Goal: Transaction & Acquisition: Purchase product/service

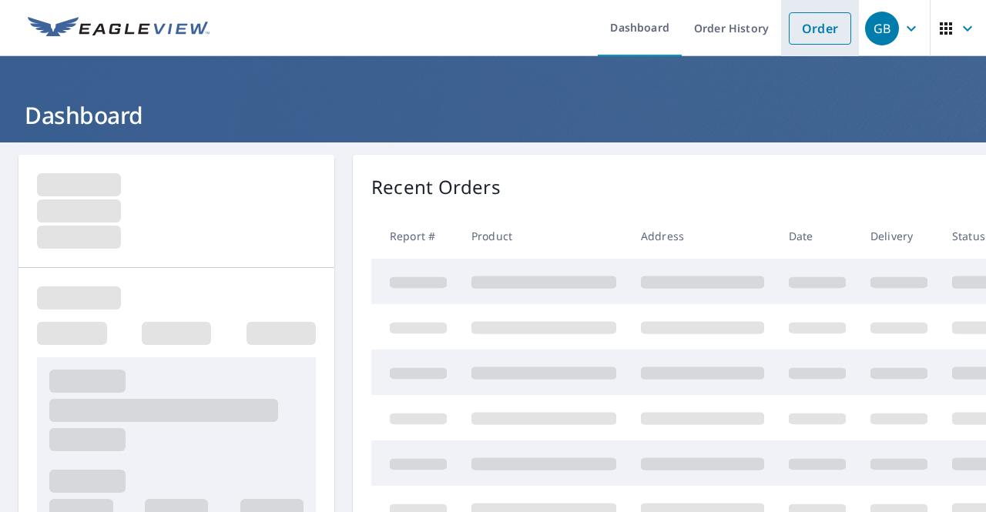
drag, startPoint x: 816, startPoint y: 30, endPoint x: 791, endPoint y: 39, distance: 27.0
click at [816, 30] on link "Order" at bounding box center [820, 28] width 62 height 32
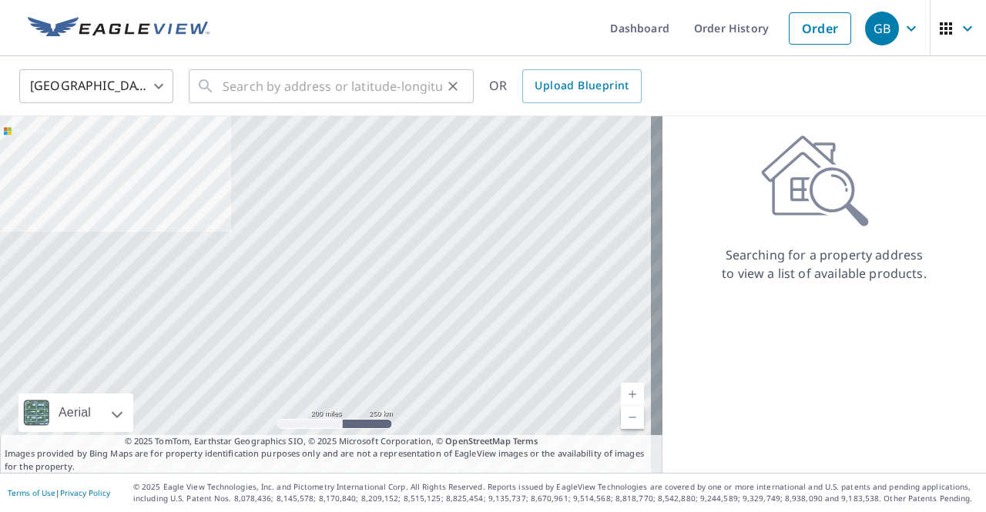
click at [443, 91] on button "Clear" at bounding box center [453, 86] width 22 height 22
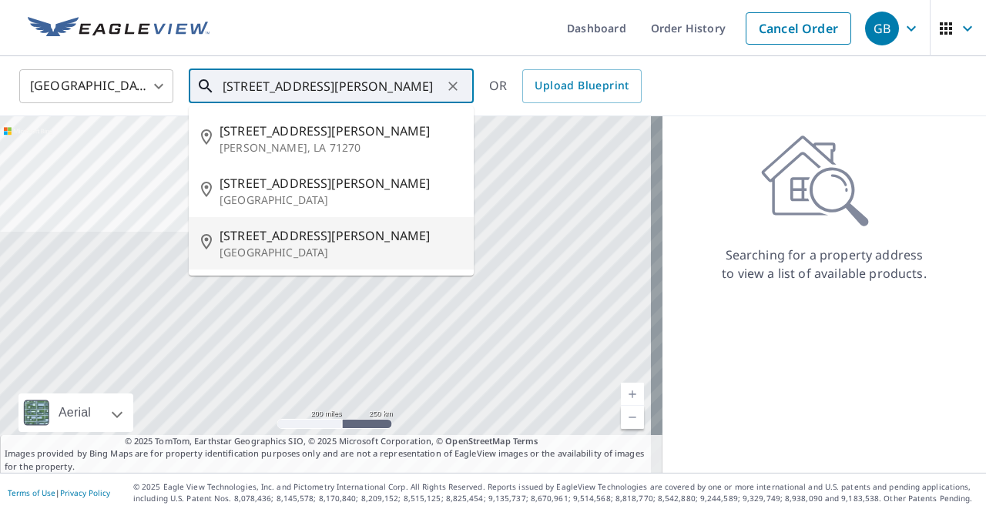
click at [330, 250] on p "[GEOGRAPHIC_DATA]" at bounding box center [341, 252] width 242 height 15
type input "[STREET_ADDRESS][PERSON_NAME]"
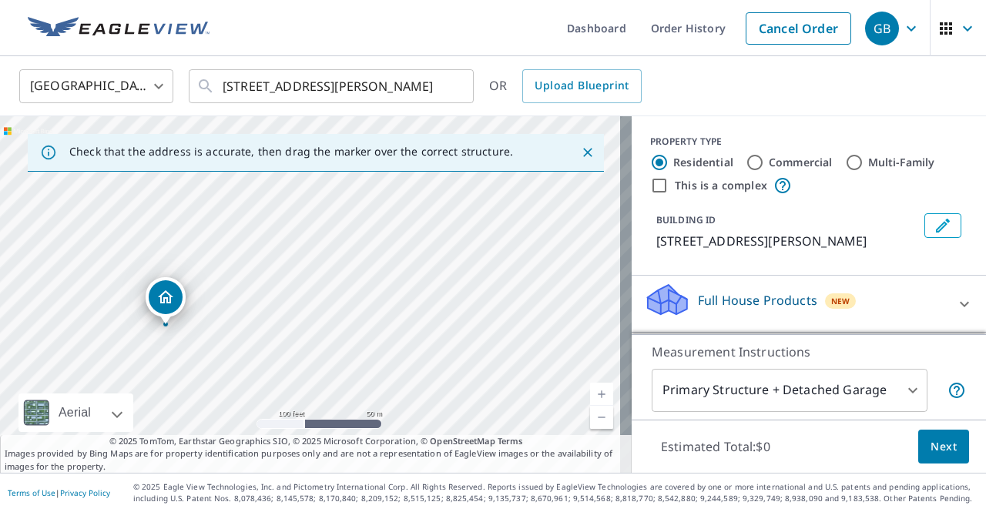
drag, startPoint x: 281, startPoint y: 270, endPoint x: 180, endPoint y: 303, distance: 106.0
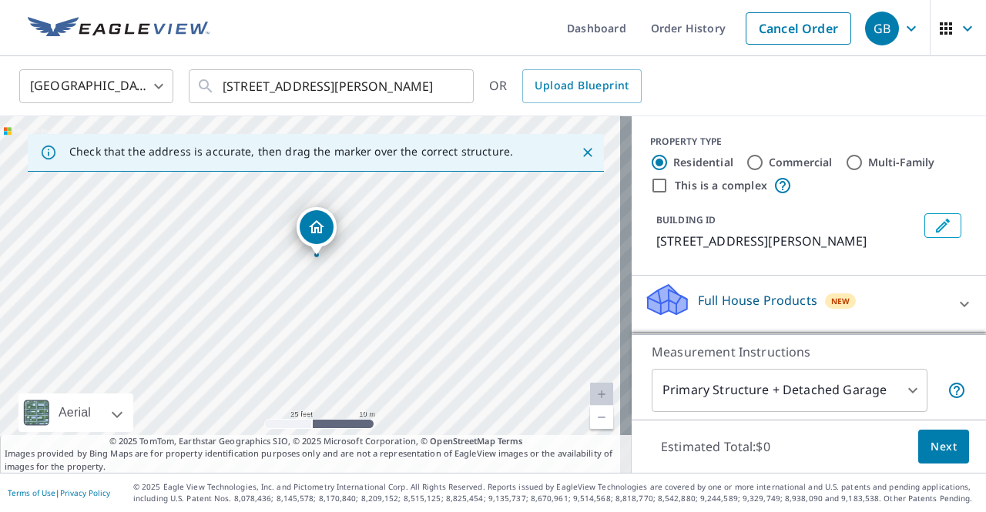
drag, startPoint x: 342, startPoint y: 350, endPoint x: 576, endPoint y: 253, distance: 253.8
click at [575, 255] on div "[STREET_ADDRESS][PERSON_NAME]" at bounding box center [316, 294] width 632 height 357
click at [880, 394] on body "GB GB Dashboard Order History Cancel Order GB [GEOGRAPHIC_DATA] [GEOGRAPHIC_DAT…" at bounding box center [493, 256] width 986 height 512
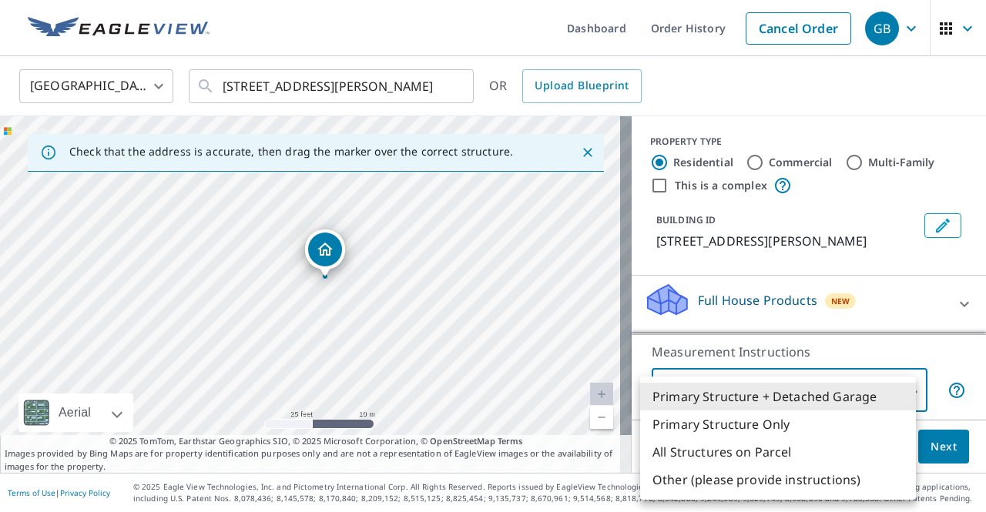
click at [810, 425] on li "Primary Structure Only" at bounding box center [778, 425] width 276 height 28
type input "2"
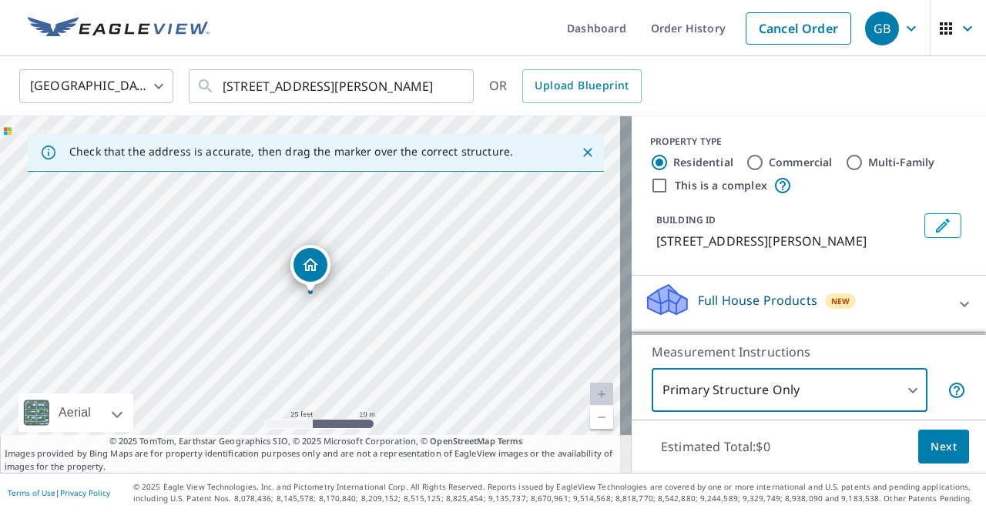
click at [933, 221] on icon "Edit building 1" at bounding box center [942, 225] width 18 height 18
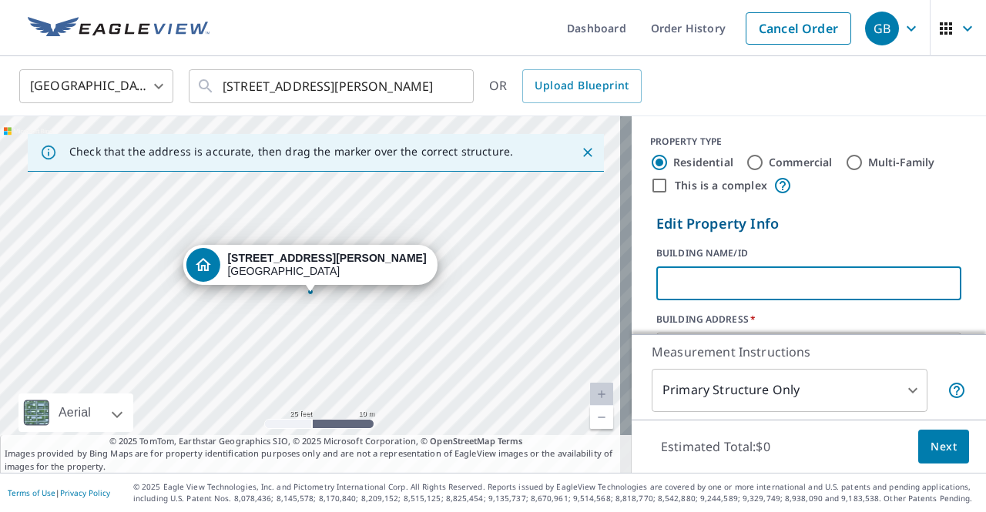
click at [724, 286] on input "text" at bounding box center [808, 283] width 305 height 43
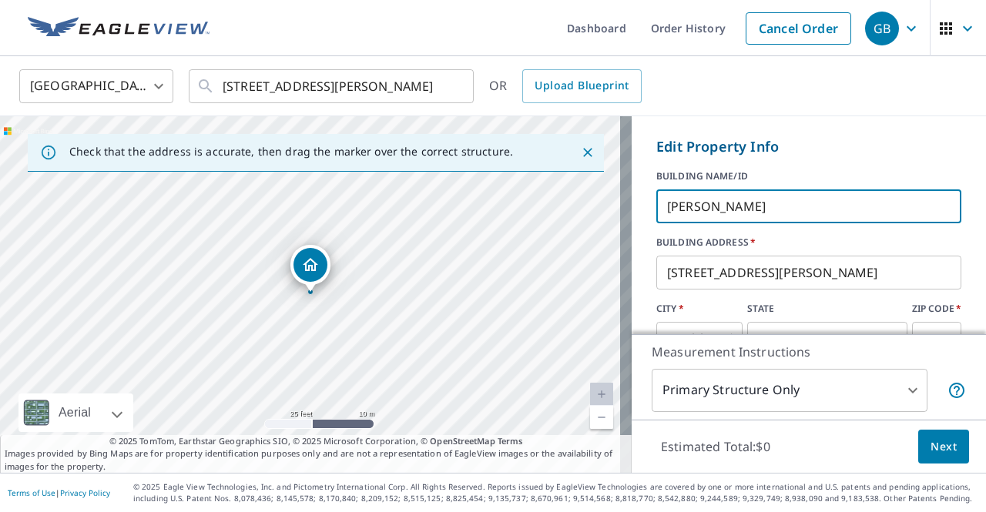
scroll to position [154, 0]
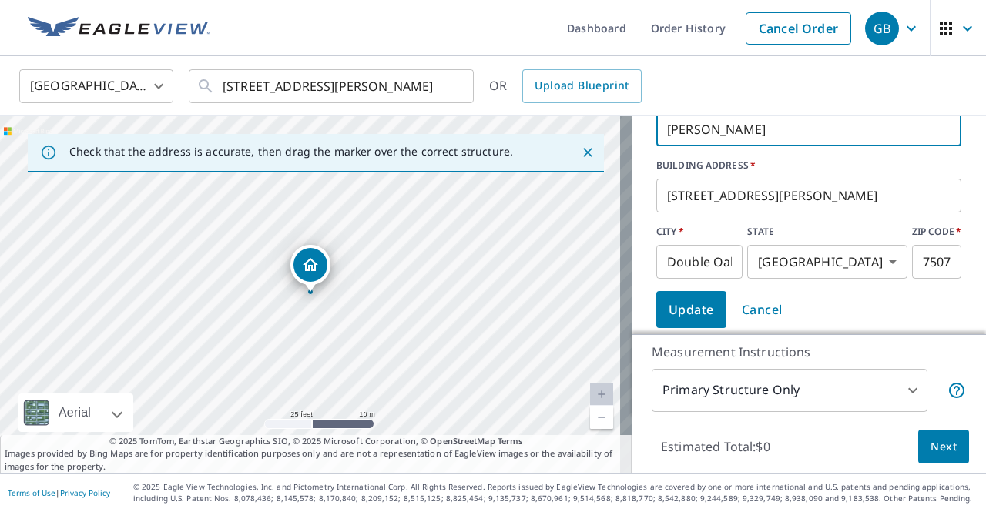
type input "[PERSON_NAME]"
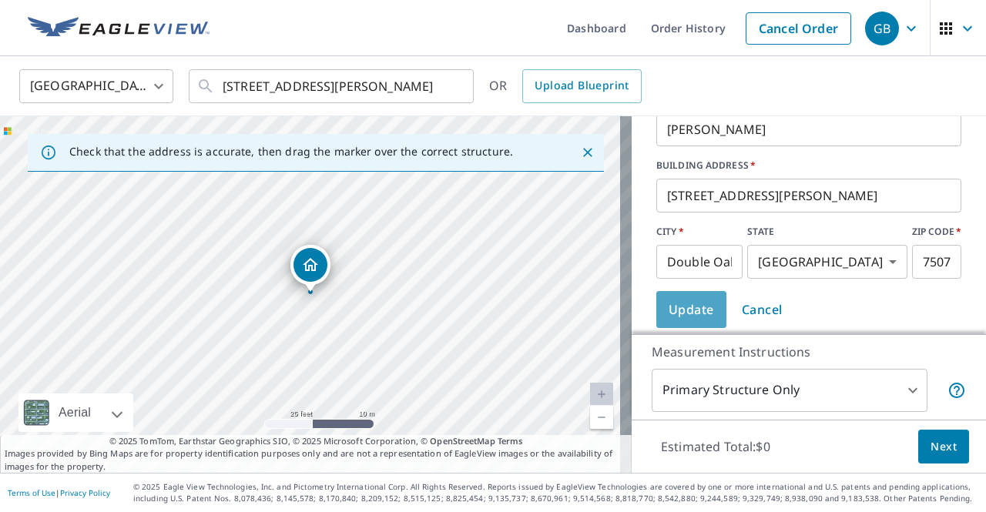
click at [685, 312] on span "Update" at bounding box center [691, 310] width 45 height 22
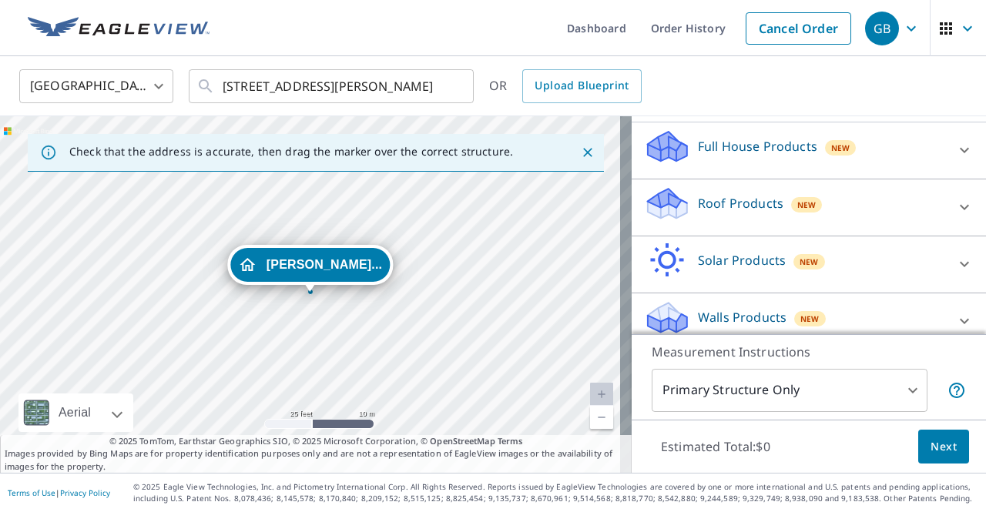
click at [844, 198] on div "Roof Products New" at bounding box center [795, 208] width 302 height 44
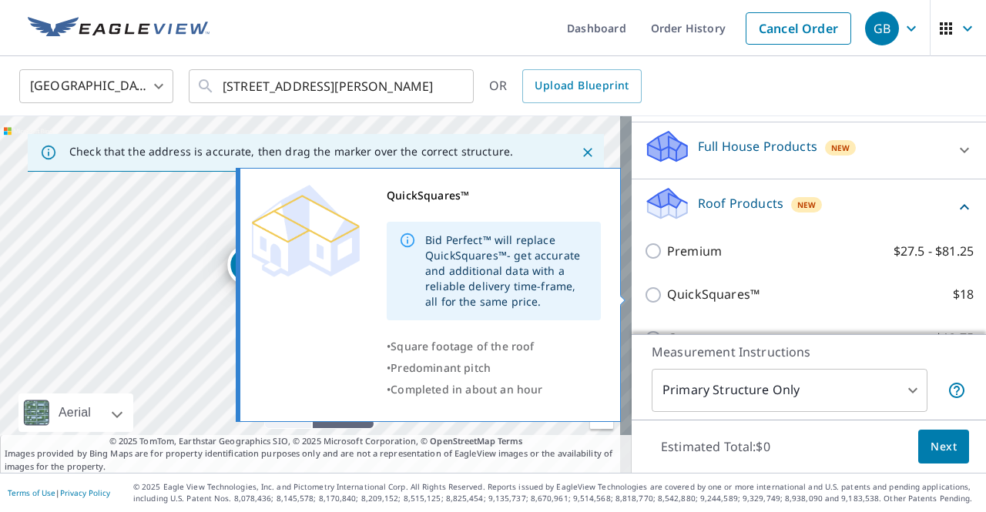
click at [652, 293] on input "QuickSquares™ $18" at bounding box center [655, 295] width 23 height 18
checkbox input "true"
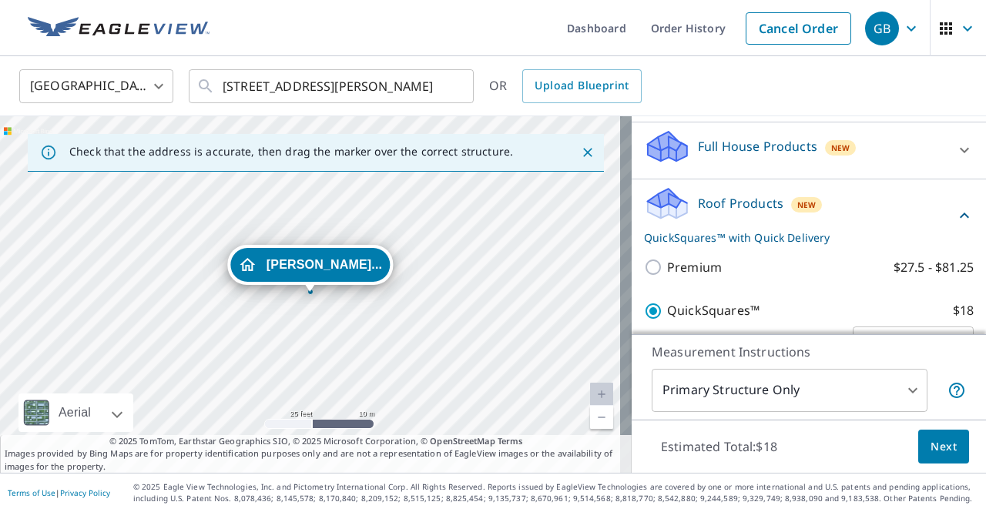
click at [821, 218] on div "Roof Products New QuickSquares™ with Quick Delivery" at bounding box center [799, 216] width 311 height 60
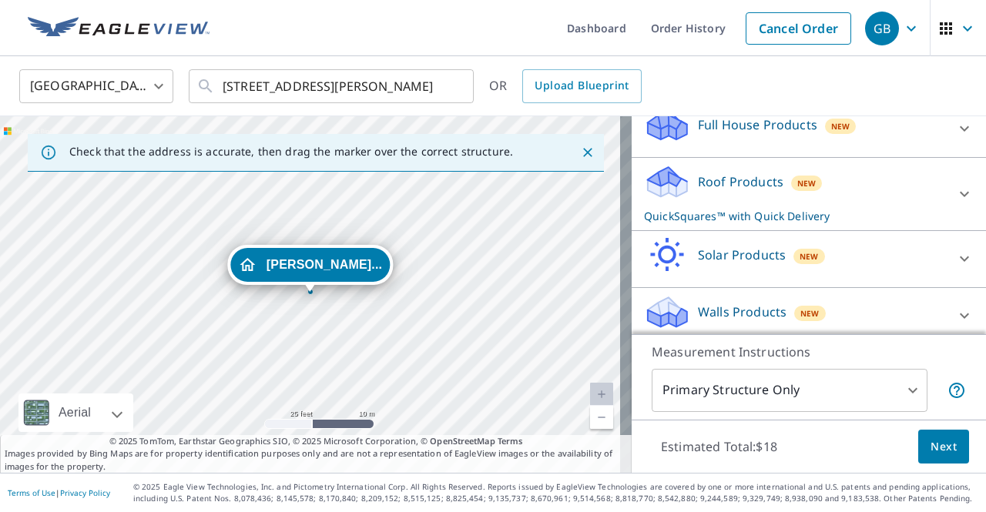
scroll to position [184, 0]
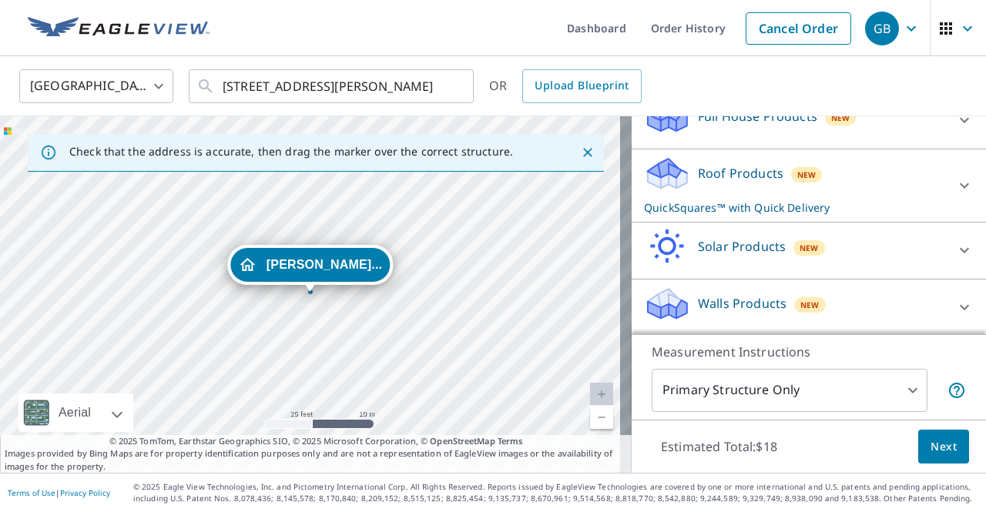
click at [930, 454] on span "Next" at bounding box center [943, 446] width 26 height 19
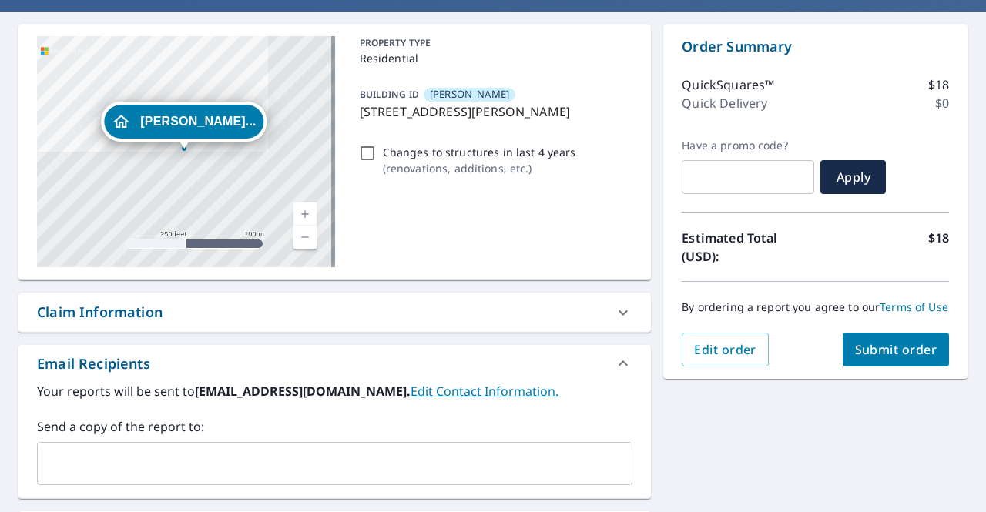
scroll to position [154, 0]
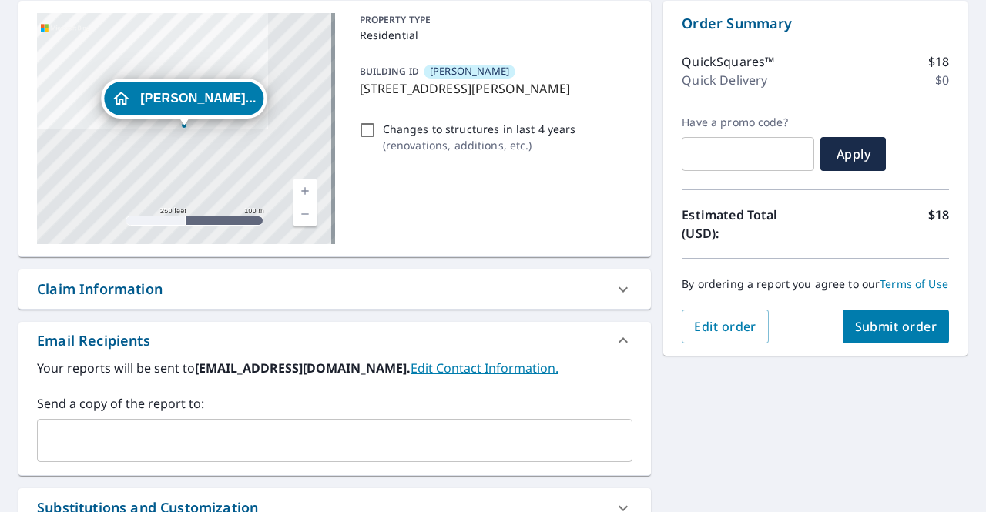
click at [862, 344] on button "Submit order" at bounding box center [896, 327] width 107 height 34
